Goal: Find specific page/section: Find specific page/section

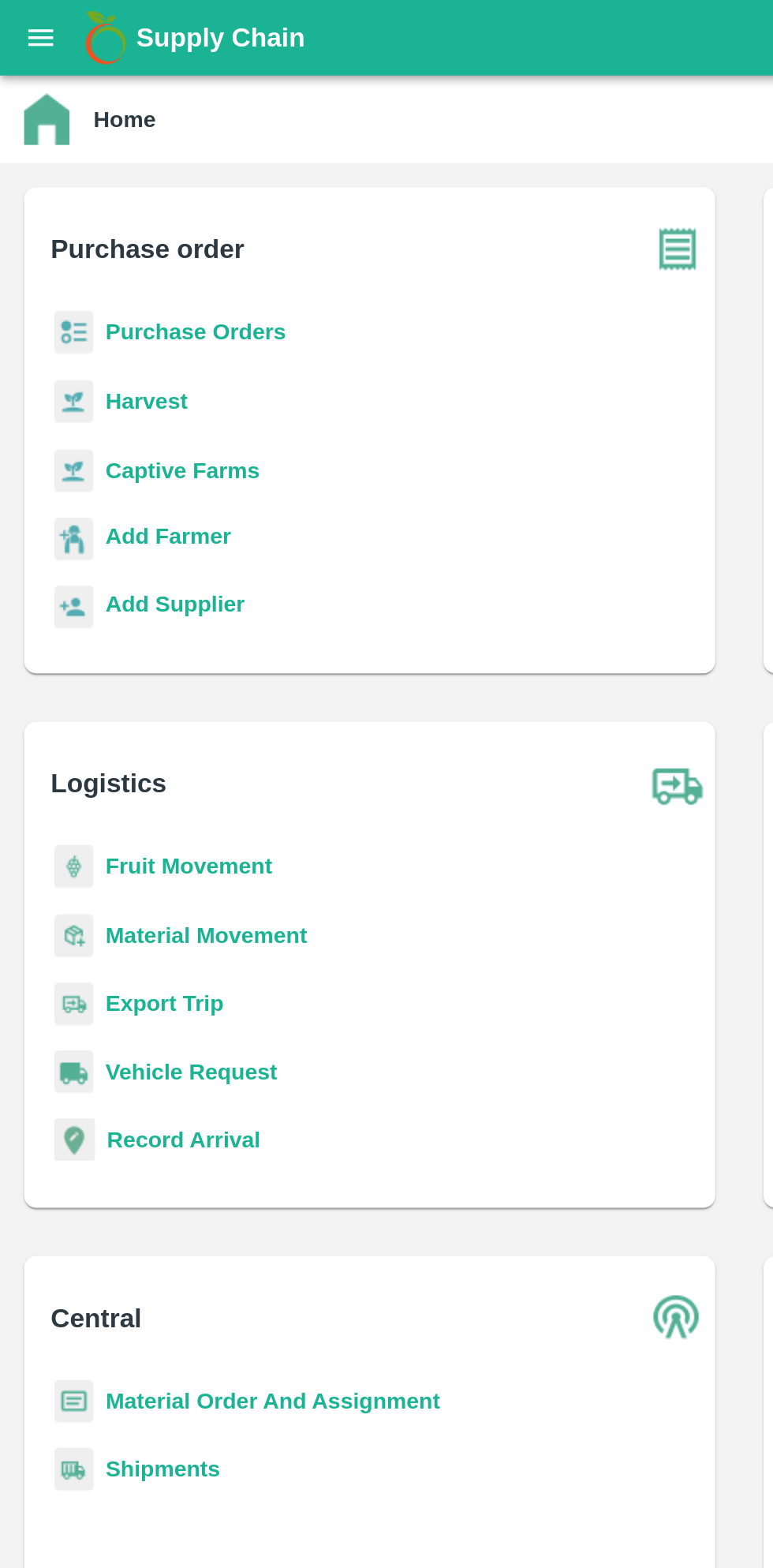
click at [119, 170] on b "Purchase Orders" at bounding box center [103, 173] width 95 height 13
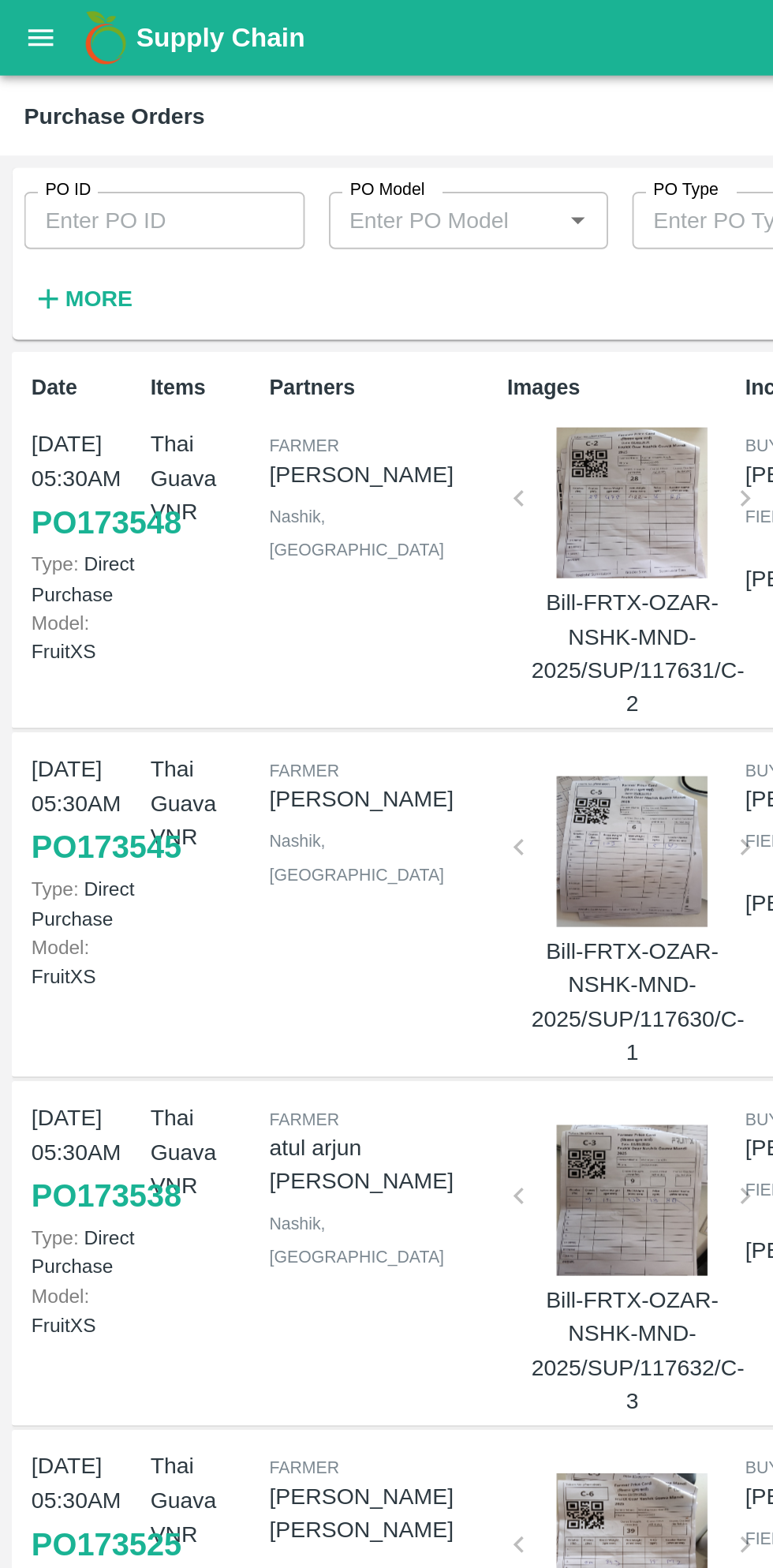
click at [36, 21] on button "open drawer" at bounding box center [21, 20] width 36 height 36
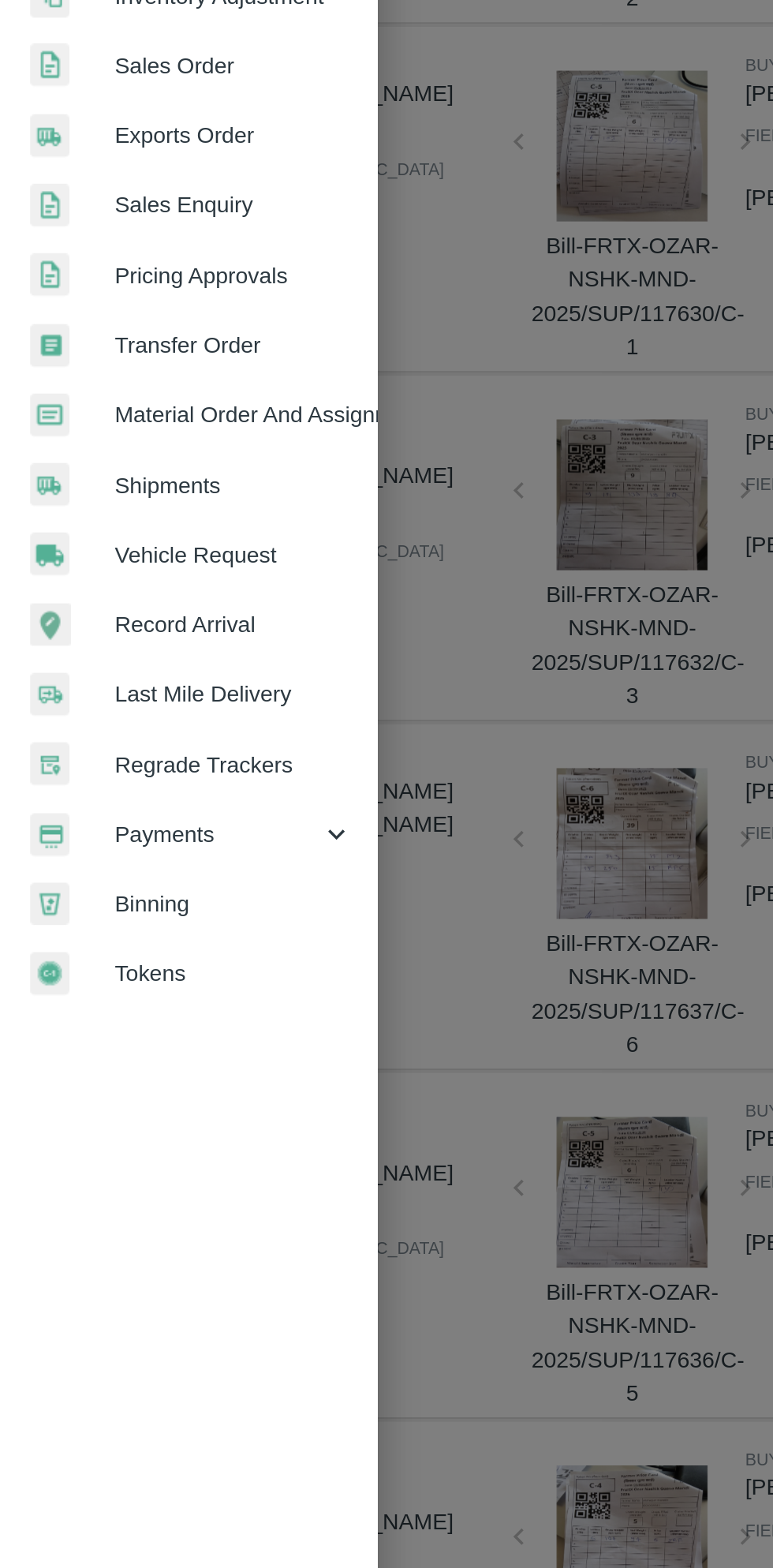
click at [172, 799] on icon at bounding box center [175, 805] width 17 height 17
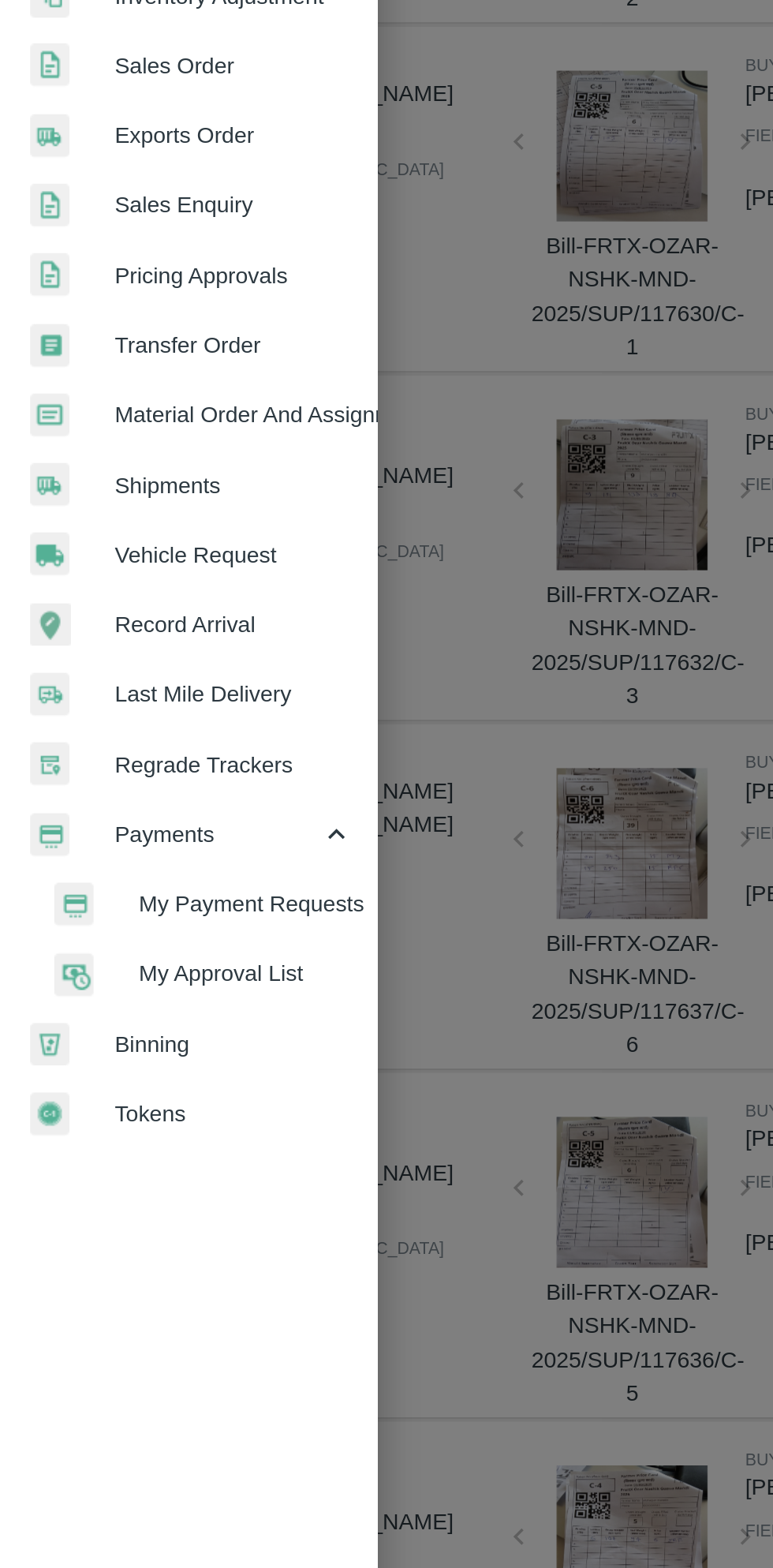
click at [150, 840] on span "My Payment Requests" at bounding box center [129, 841] width 112 height 17
